Goal: Obtain resource: Download file/media

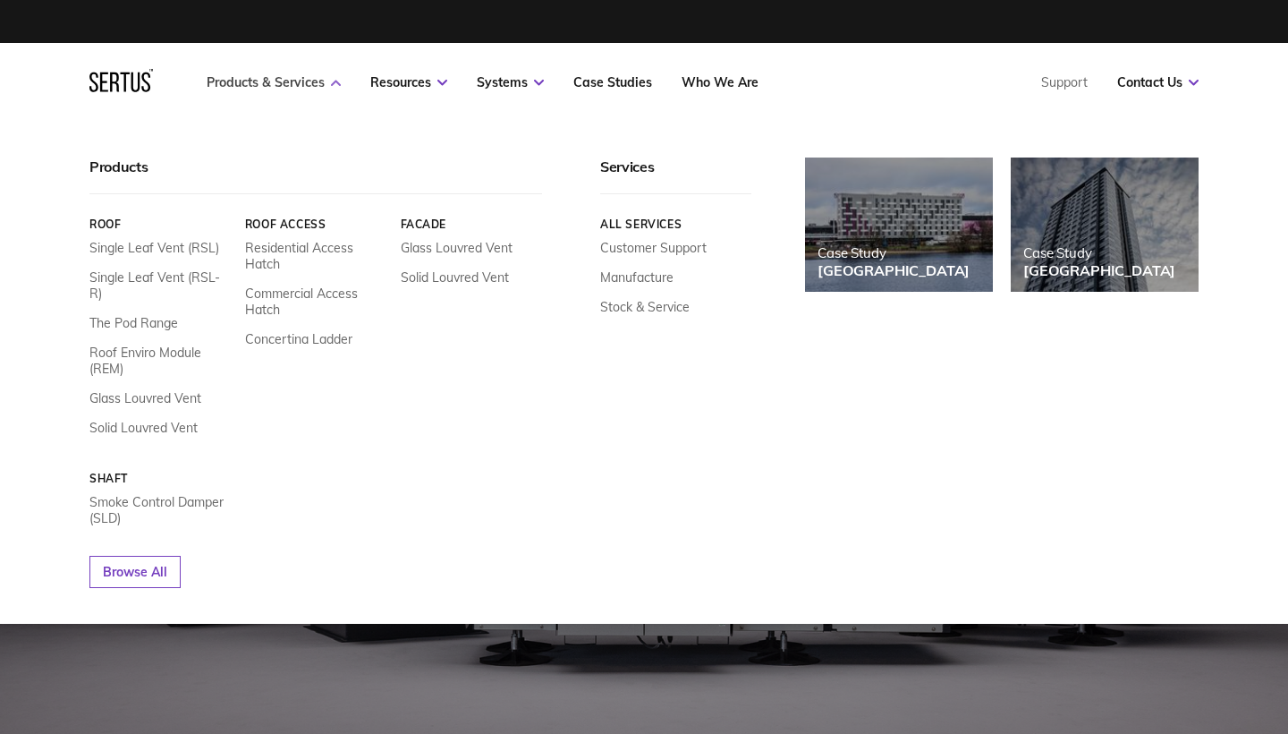
click at [323, 81] on link "Products & Services" at bounding box center [274, 82] width 134 height 16
click at [335, 79] on link "Products & Services" at bounding box center [274, 82] width 134 height 16
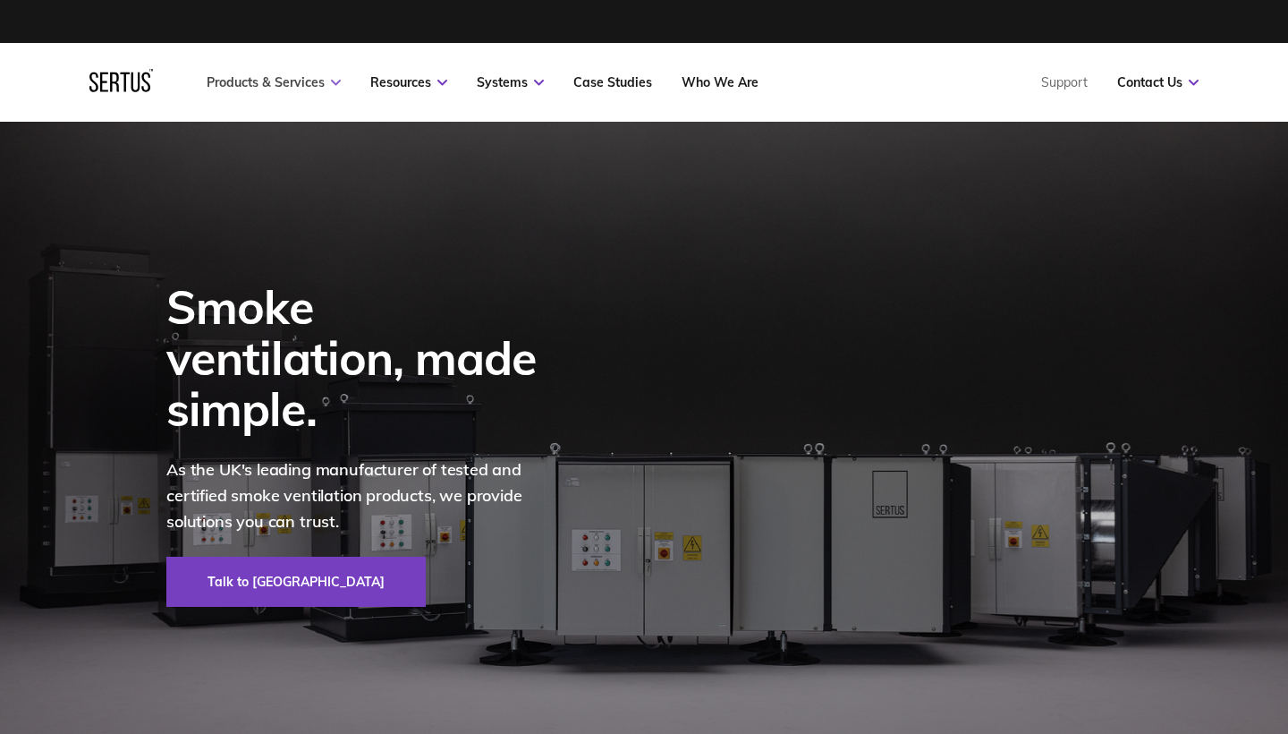
click at [335, 79] on link "Products & Services" at bounding box center [274, 82] width 134 height 16
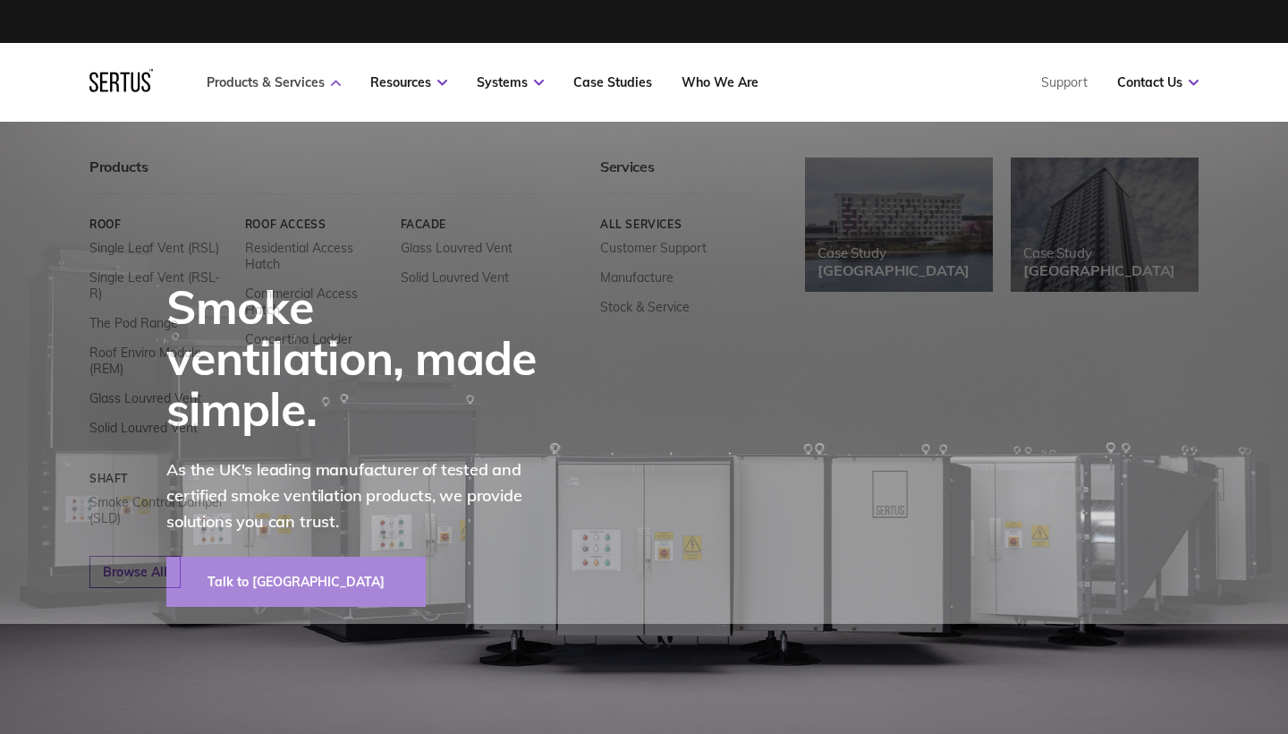
click at [335, 79] on link "Products & Services" at bounding box center [274, 82] width 134 height 16
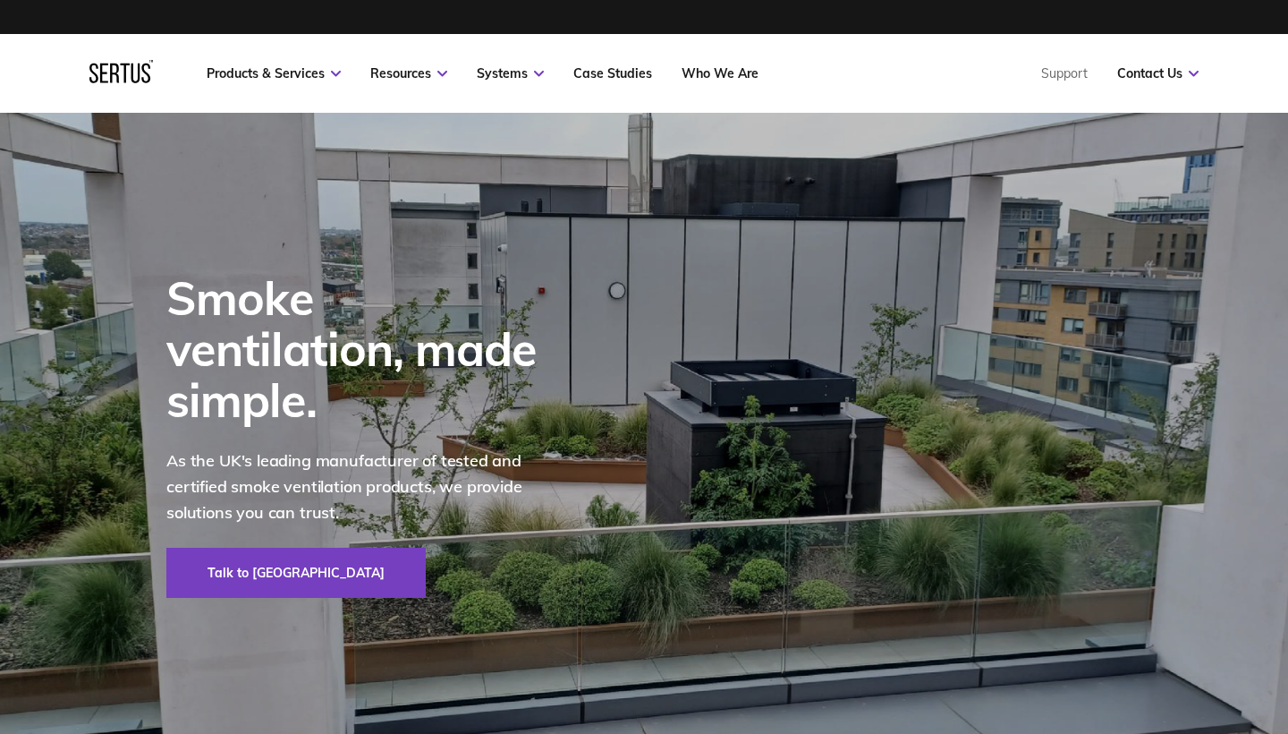
scroll to position [28, 0]
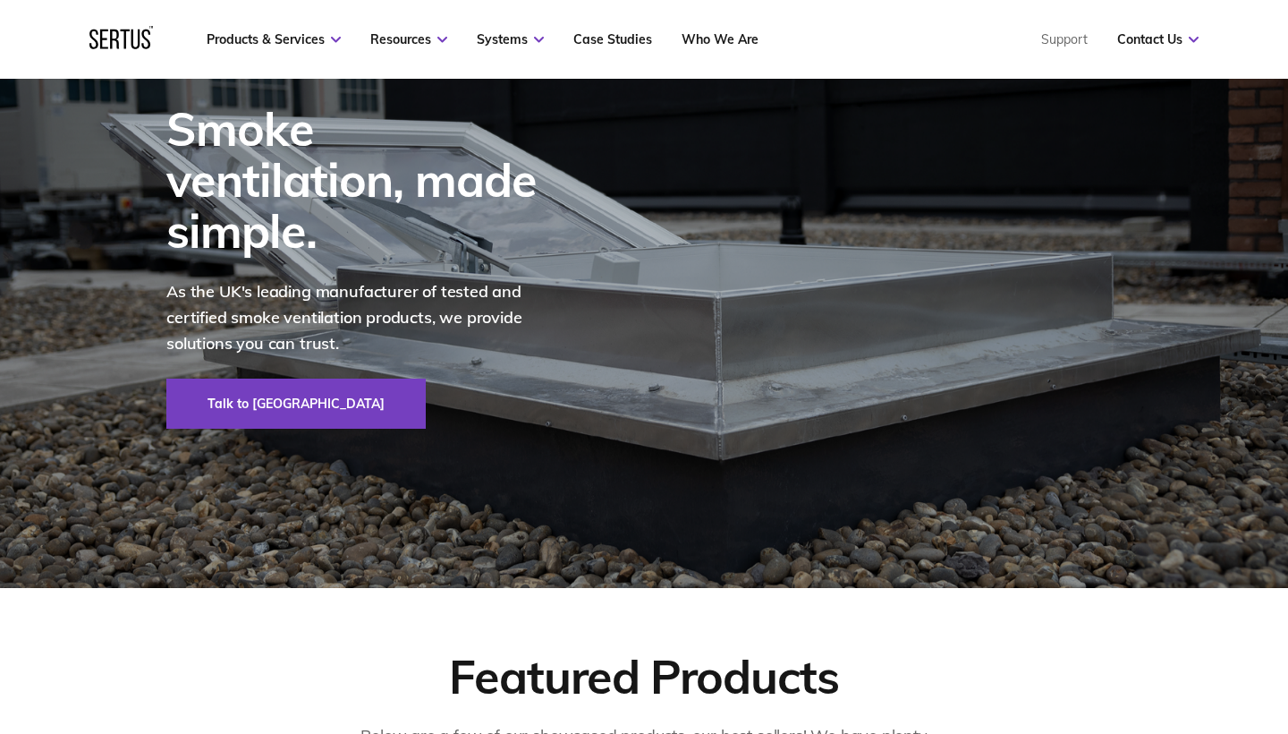
scroll to position [191, 0]
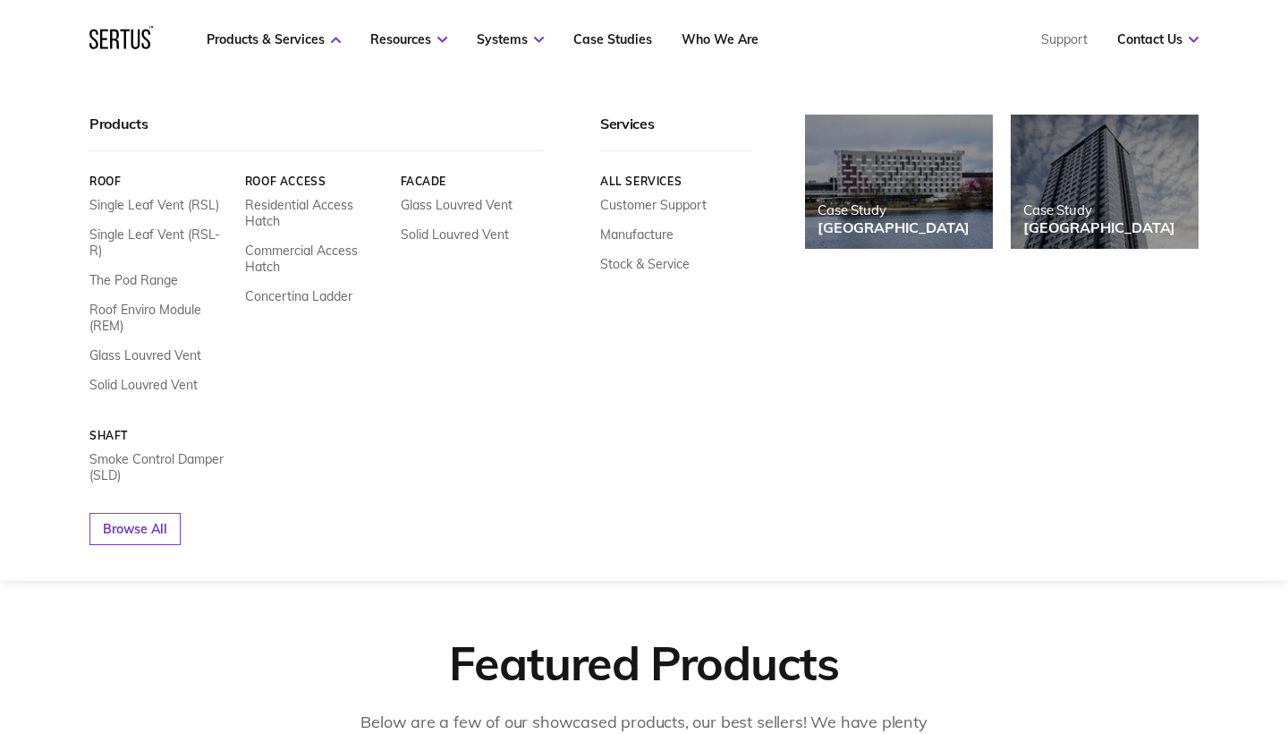
click at [391, 317] on div "Roof Single Leaf Vent (RSL) Single Leaf Vent (RSL-R) The Pod Range Roof Enviro …" at bounding box center [315, 328] width 453 height 309
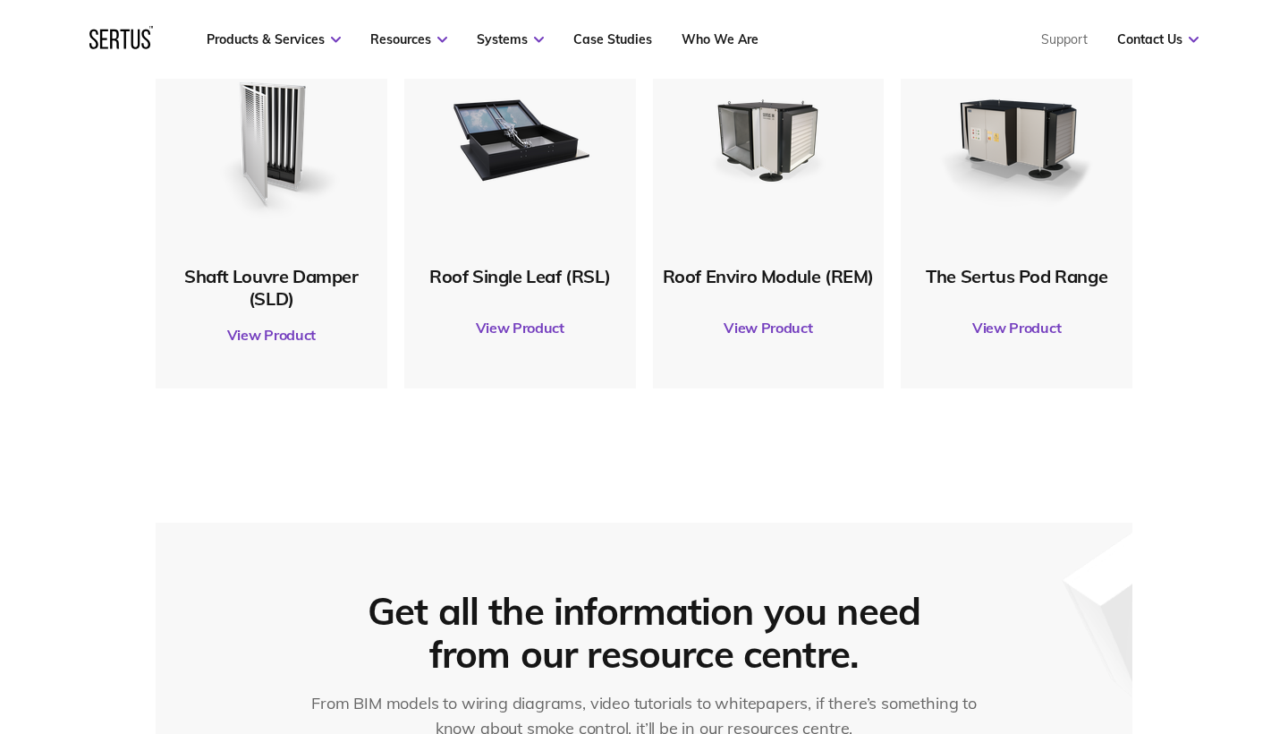
scroll to position [1035, 0]
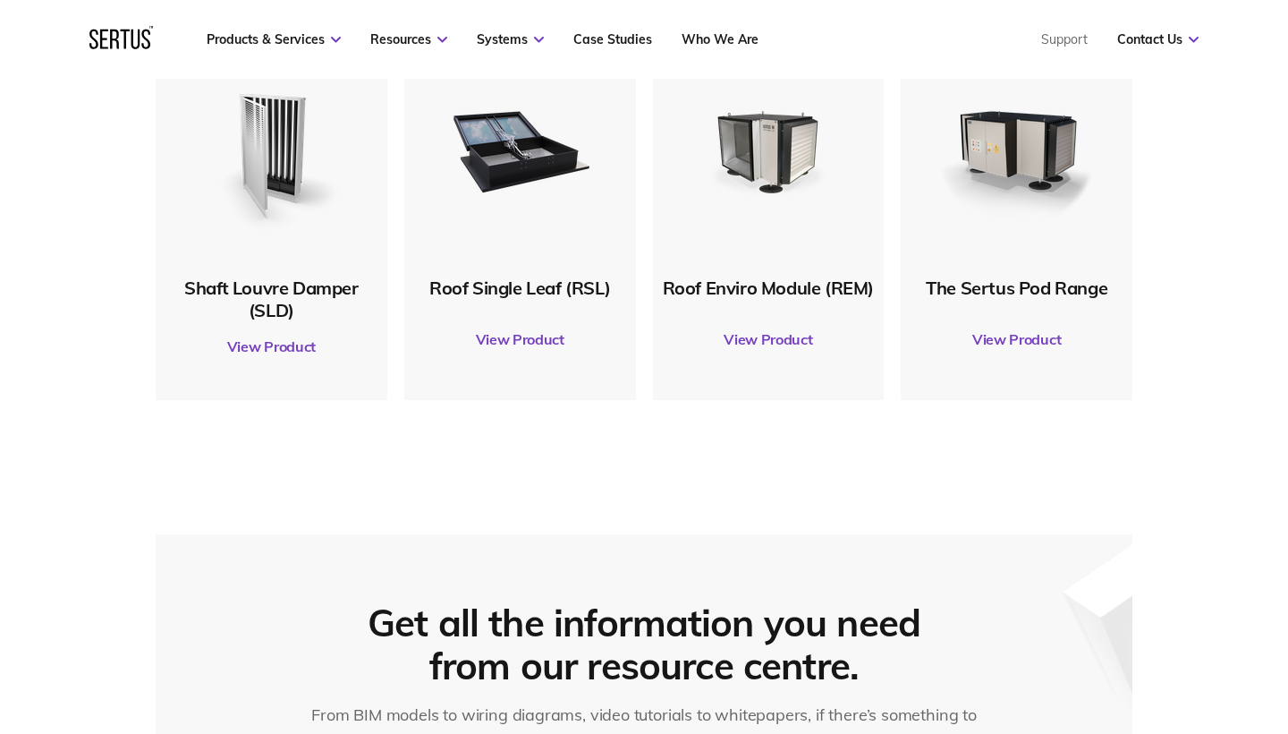
click at [512, 166] on img at bounding box center [520, 149] width 173 height 173
click at [514, 344] on link "View Product" at bounding box center [520, 339] width 214 height 50
click at [294, 346] on link "View Product" at bounding box center [272, 346] width 214 height 50
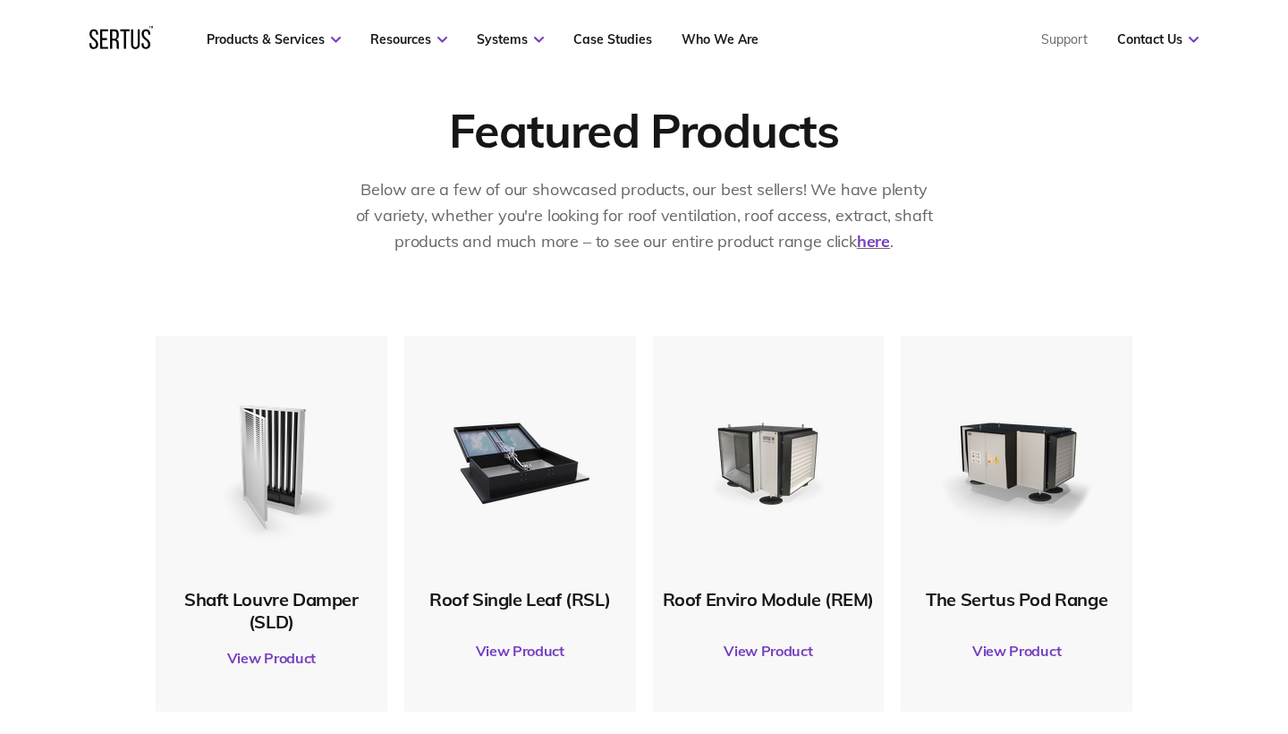
scroll to position [542, 0]
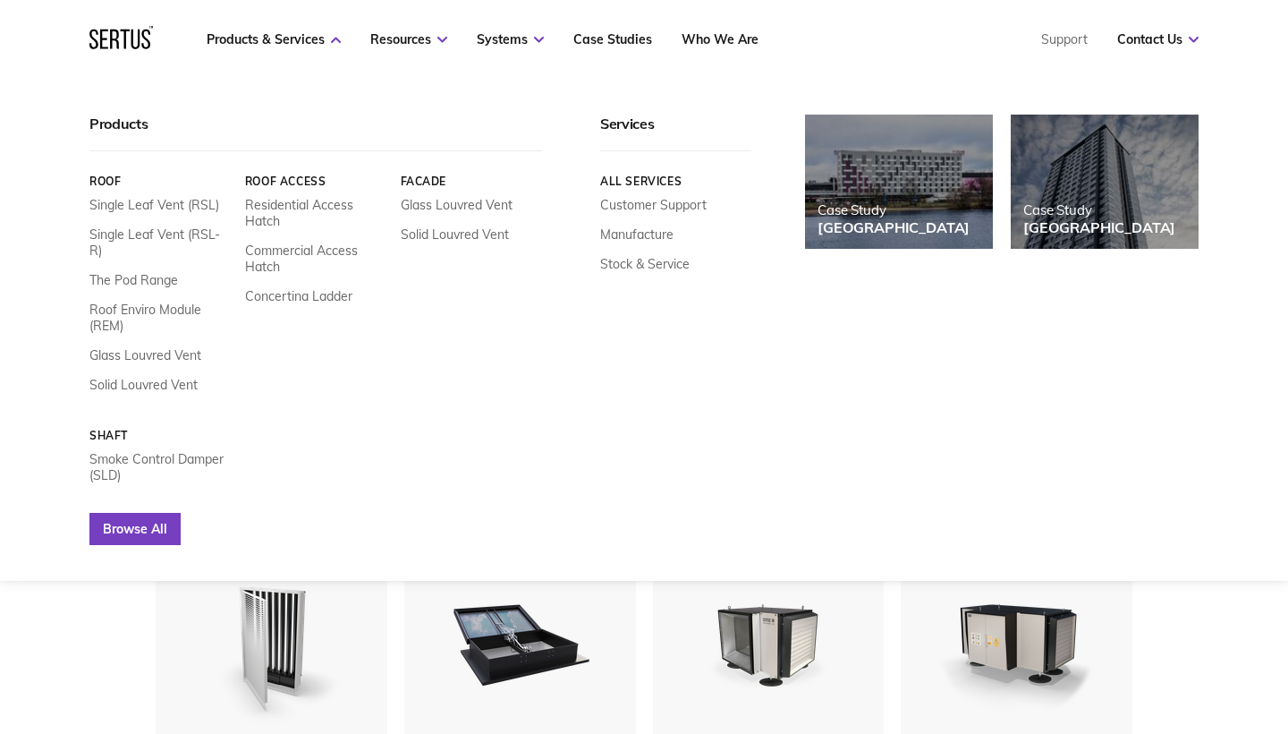
click at [152, 513] on link "Browse All" at bounding box center [134, 529] width 91 height 32
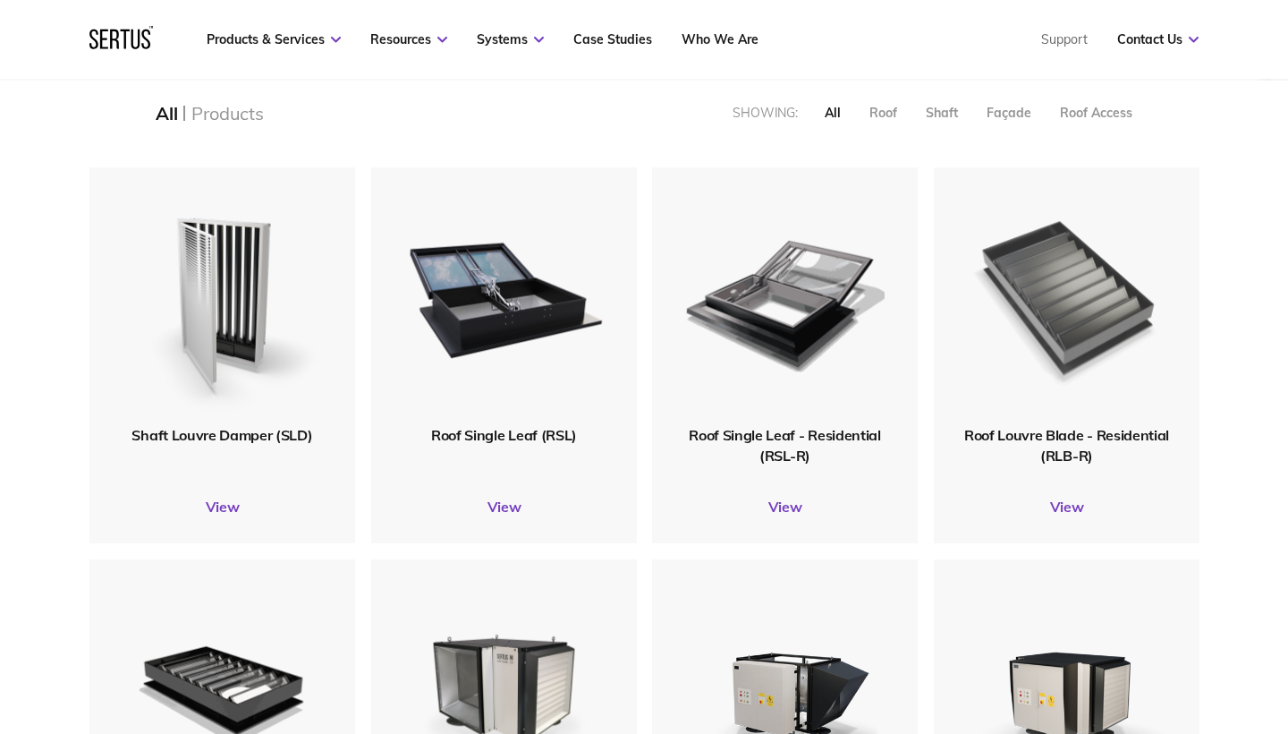
scroll to position [425, 0]
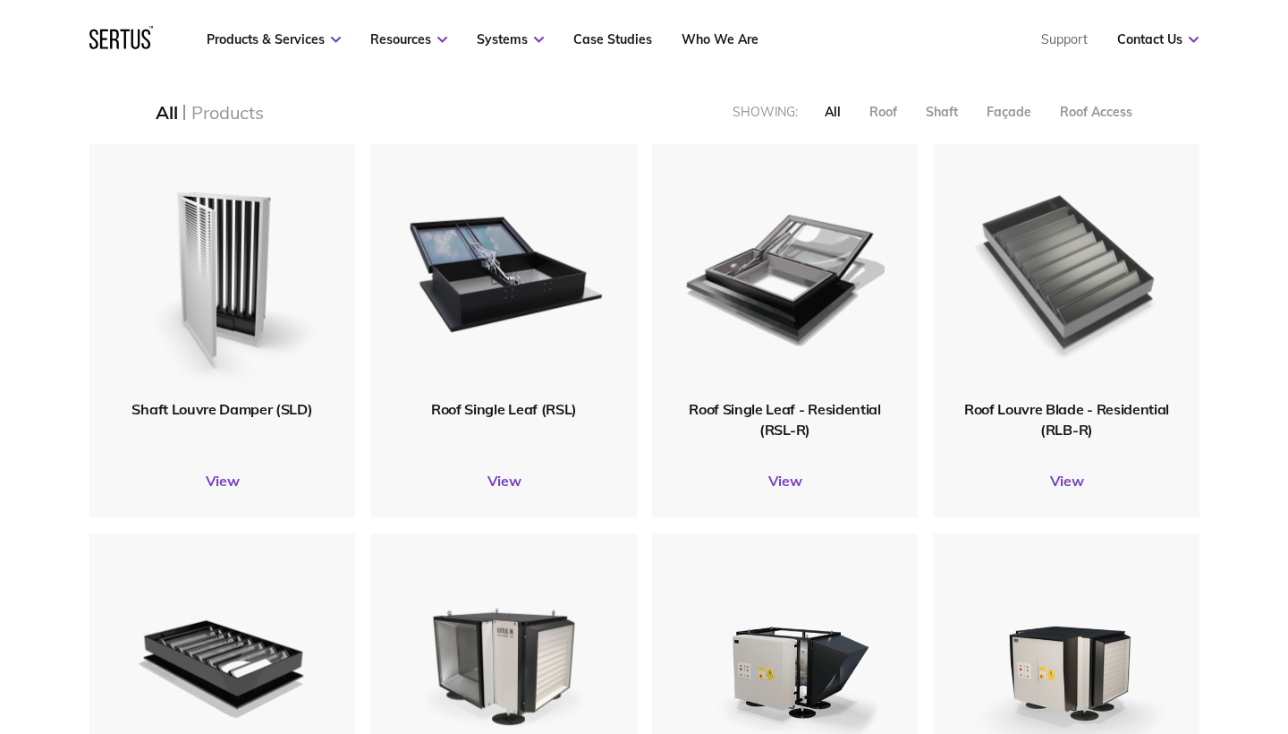
click at [1089, 303] on img at bounding box center [1067, 270] width 214 height 263
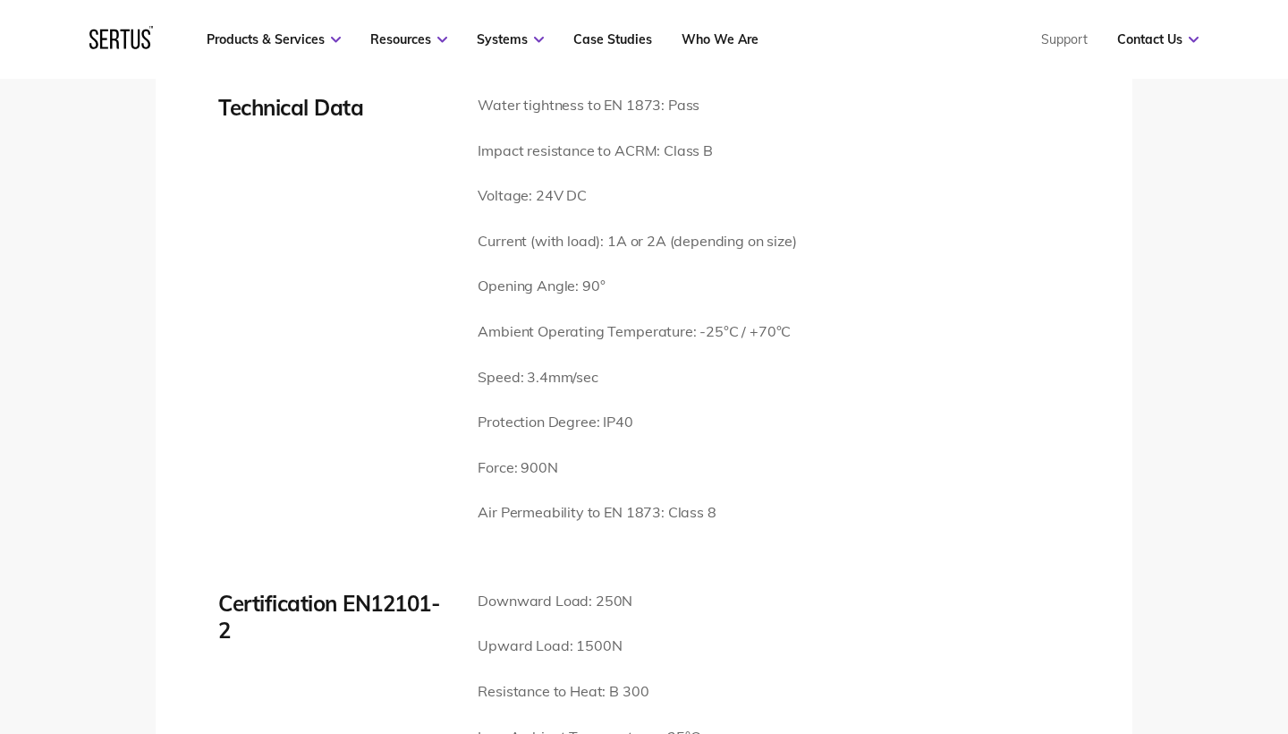
scroll to position [2513, 0]
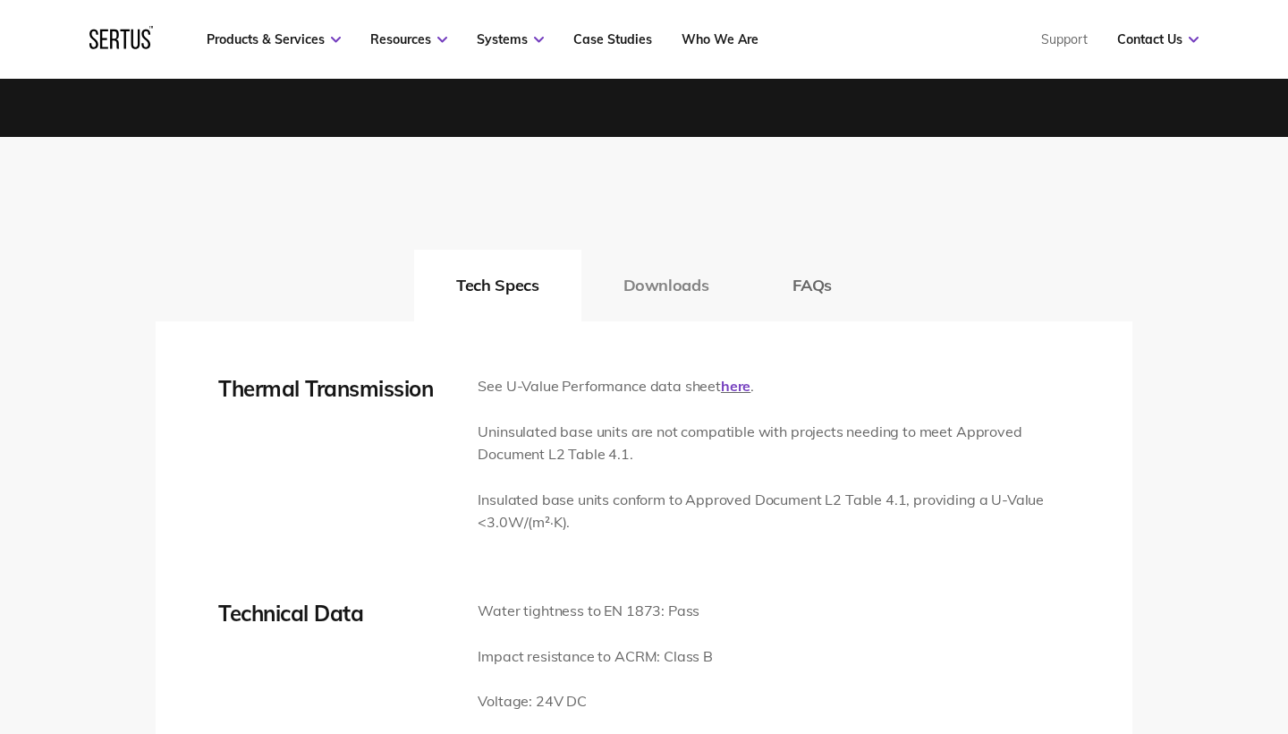
click at [656, 266] on button "Downloads" at bounding box center [667, 286] width 170 height 72
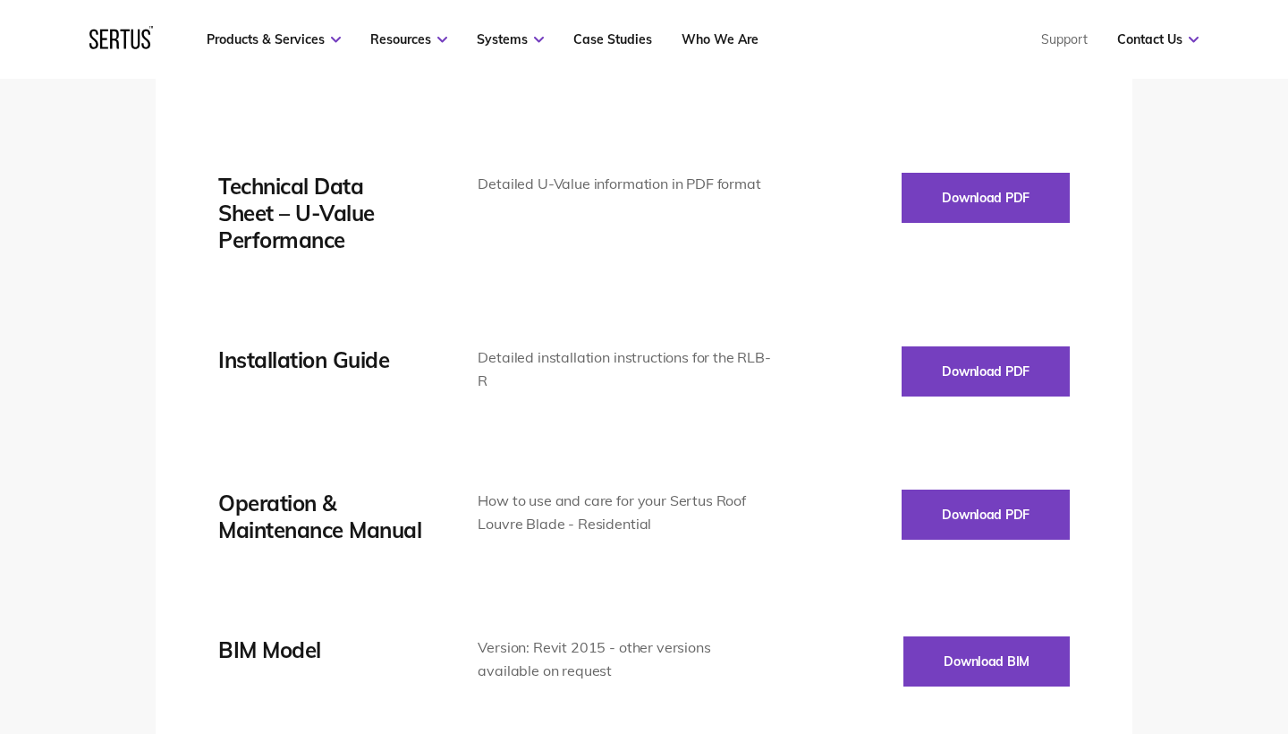
scroll to position [2584, 0]
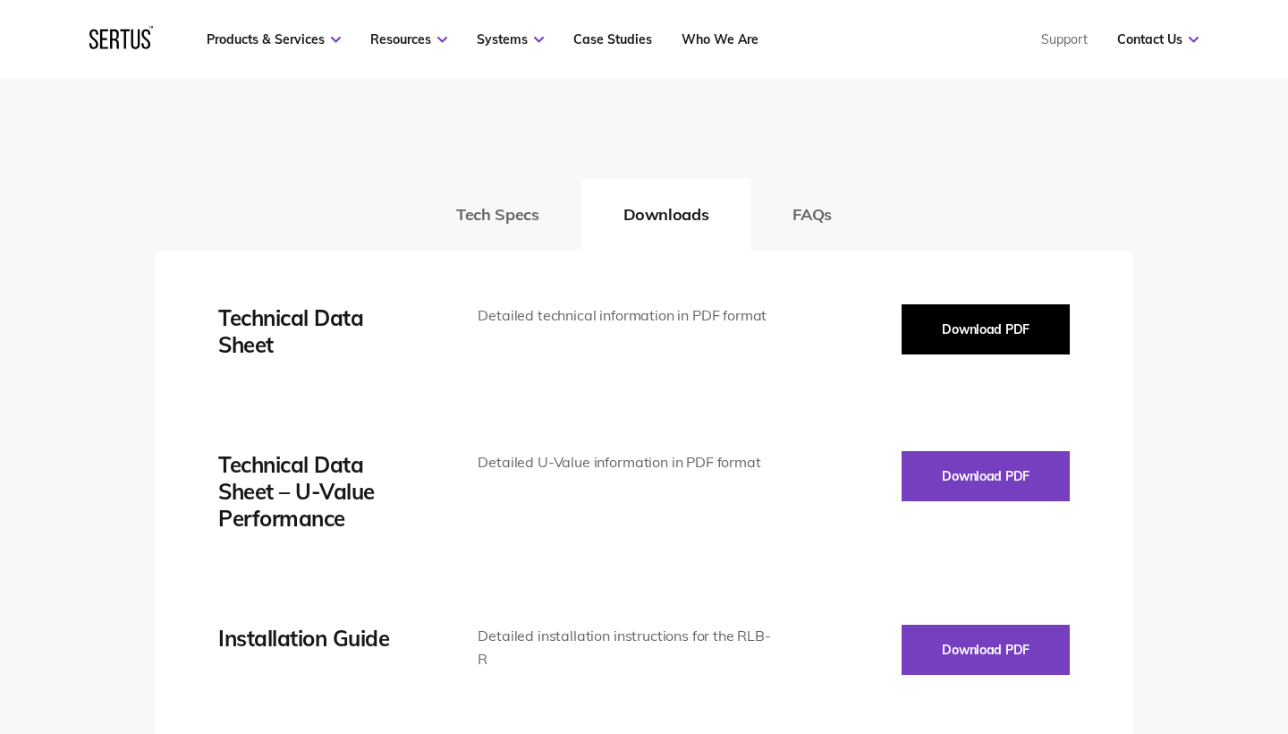
click at [955, 317] on button "Download PDF" at bounding box center [986, 329] width 168 height 50
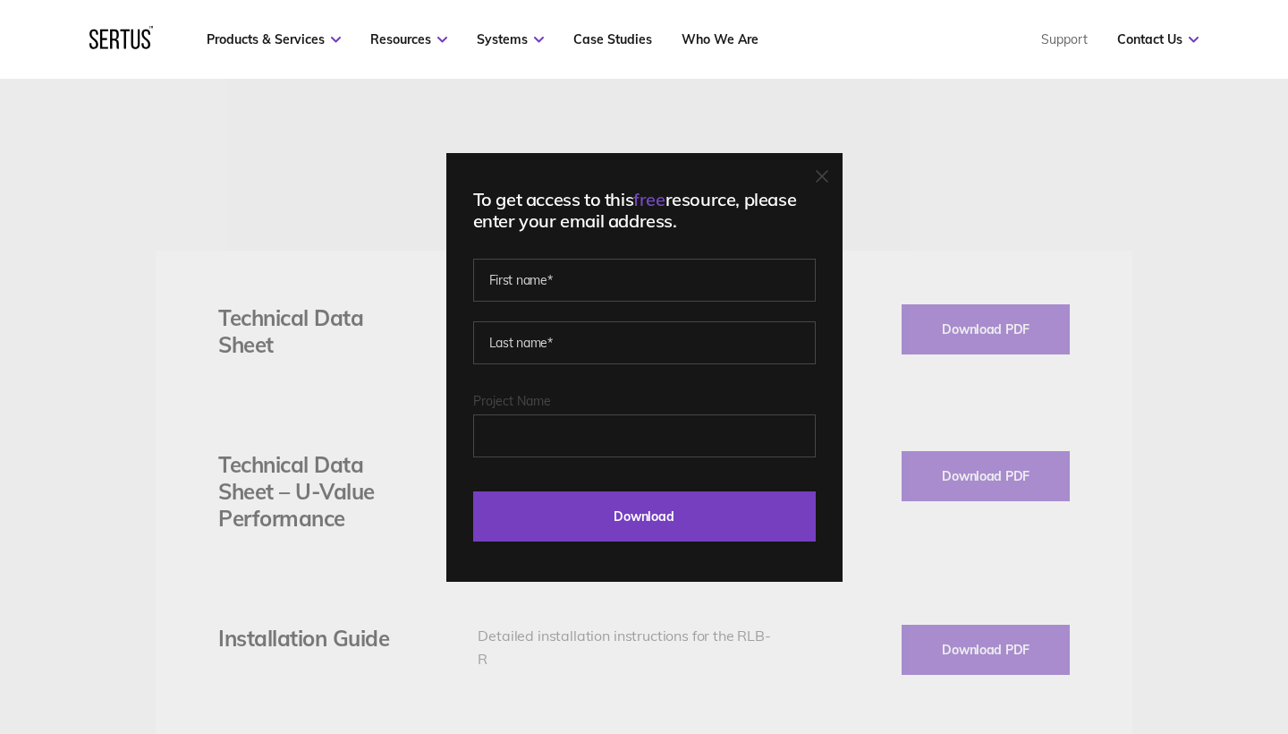
click at [814, 187] on div "To get access to this free resource, please enter your email address. Last Down…" at bounding box center [644, 367] width 396 height 429
click at [819, 186] on div "To get access to this free resource, please enter your email address. Last Down…" at bounding box center [644, 367] width 396 height 429
click at [819, 175] on icon at bounding box center [822, 176] width 13 height 13
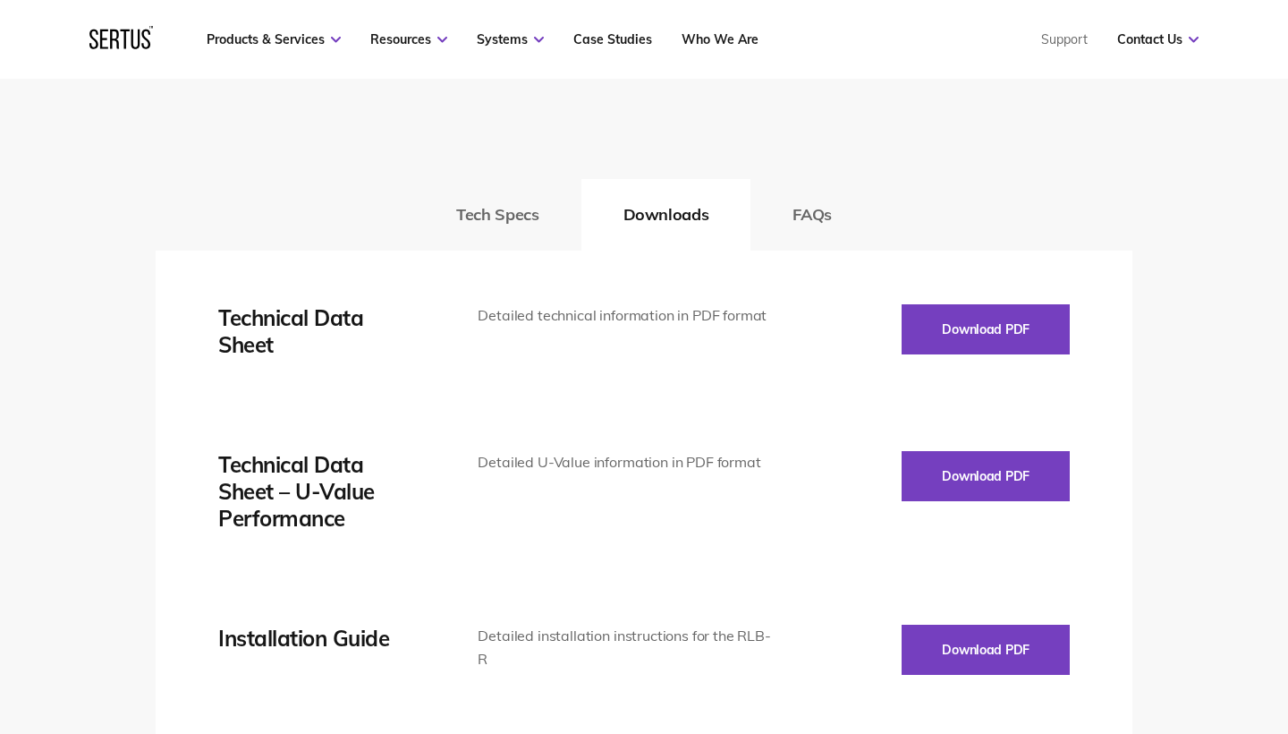
click at [617, 304] on div "Detailed technical information in PDF format" at bounding box center [626, 315] width 296 height 23
click at [801, 195] on button "FAQs" at bounding box center [812, 215] width 123 height 72
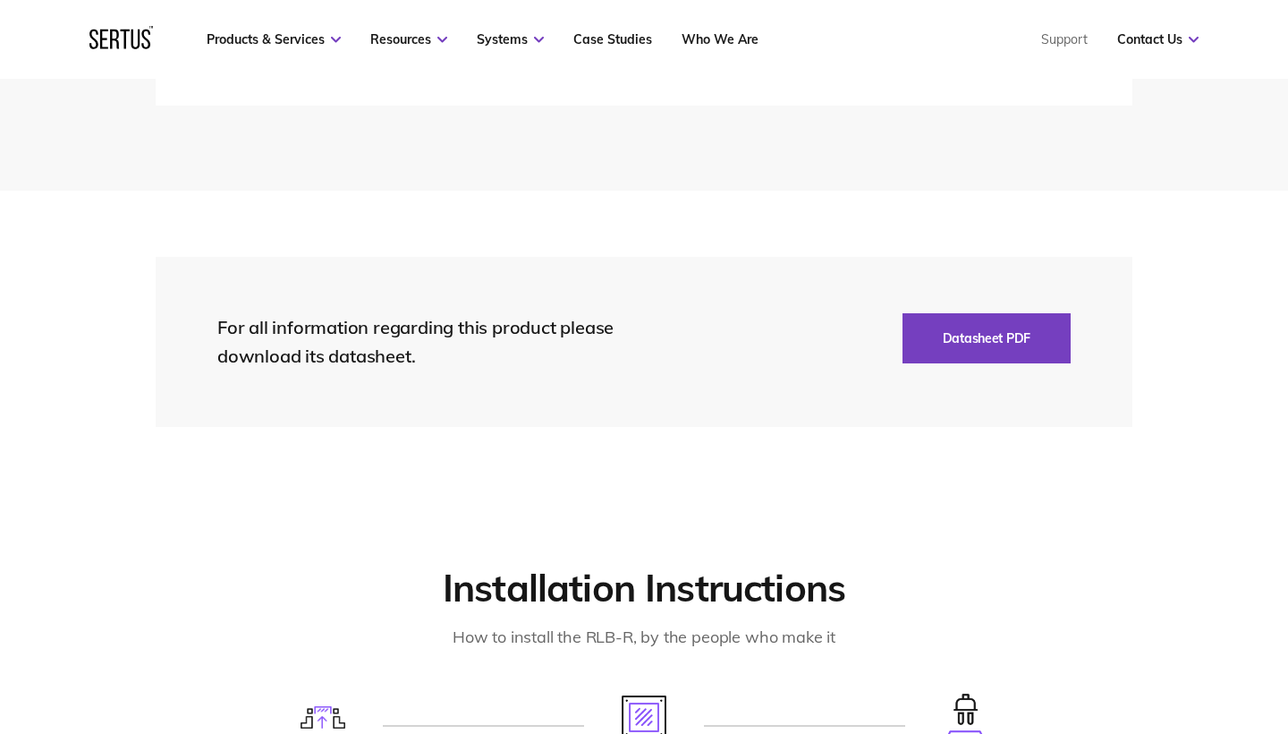
scroll to position [3831, 0]
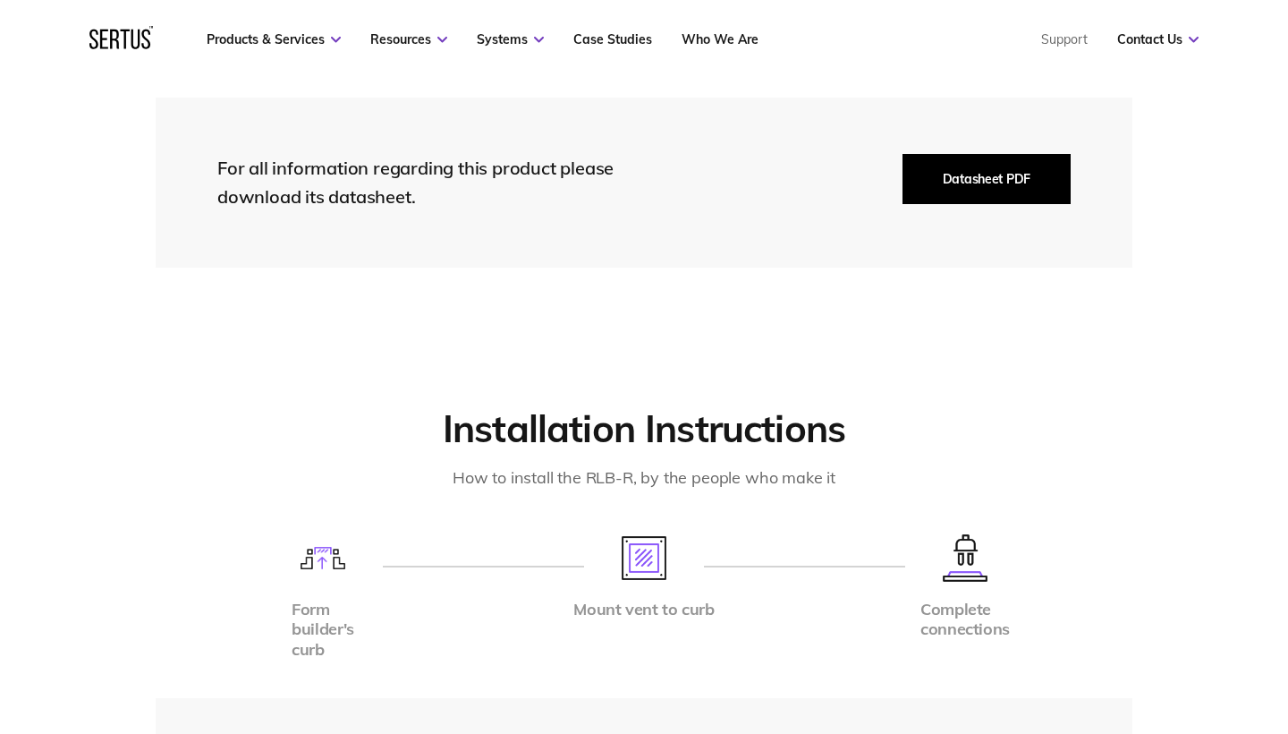
click at [978, 154] on button "Datasheet PDF" at bounding box center [987, 179] width 168 height 50
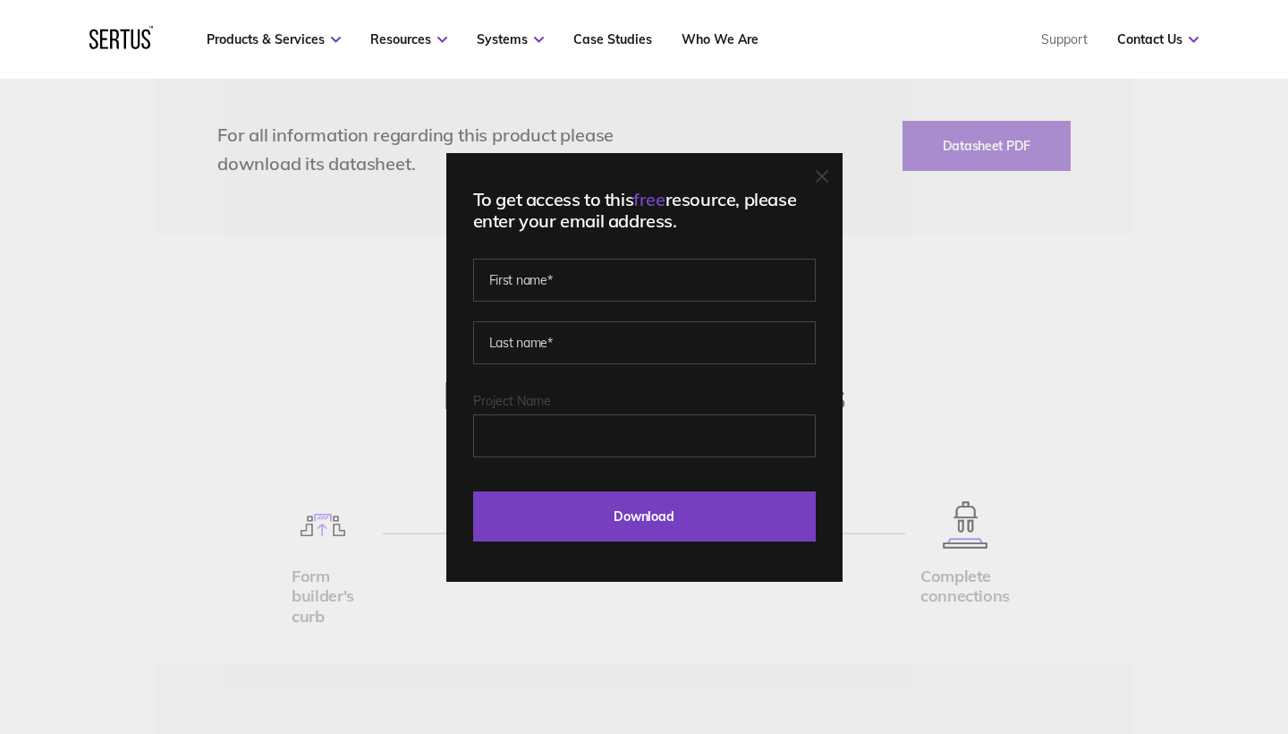
scroll to position [3862, 0]
click at [816, 178] on icon at bounding box center [822, 176] width 13 height 13
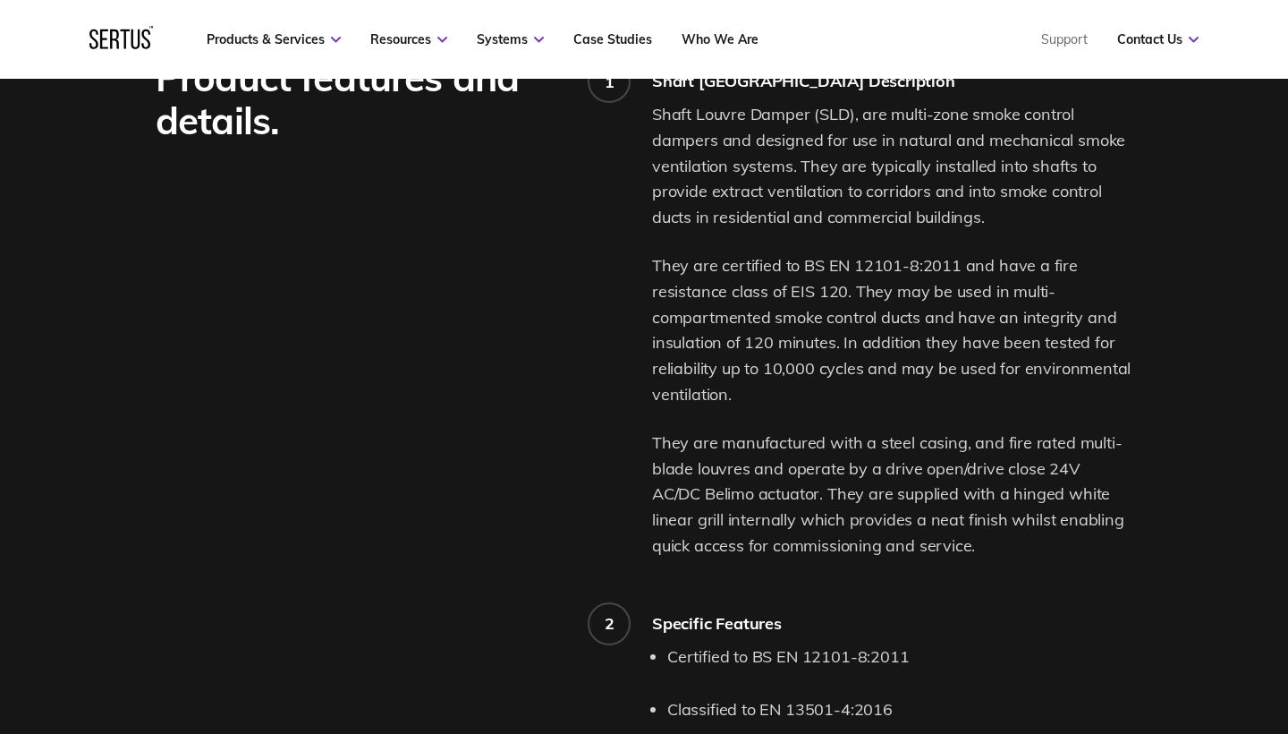
scroll to position [1448, 0]
